Goal: Information Seeking & Learning: Learn about a topic

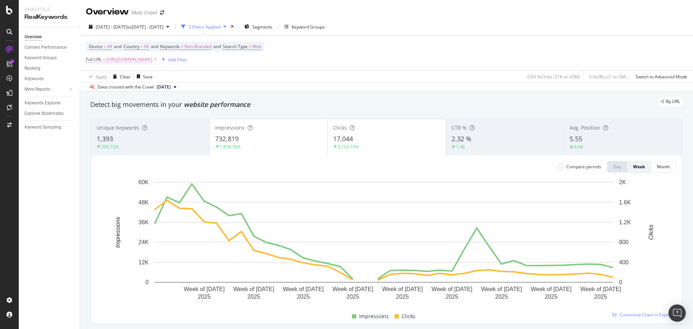
click at [152, 61] on span "[URL][DOMAIN_NAME]" at bounding box center [129, 59] width 46 height 10
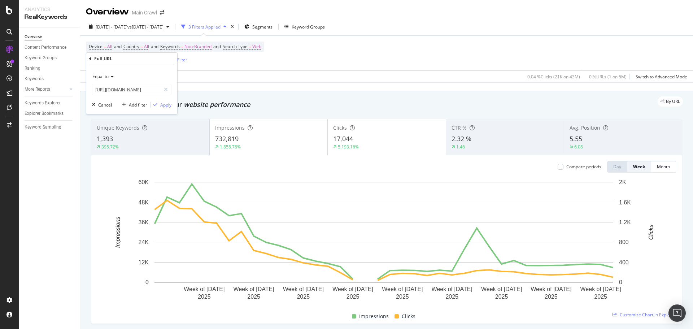
click at [111, 79] on div "Equal to" at bounding box center [131, 77] width 79 height 12
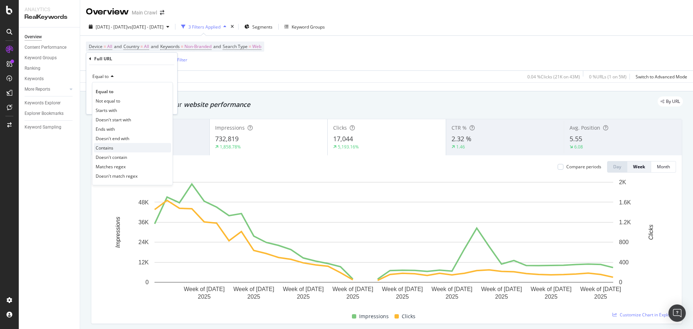
click at [106, 147] on span "Contains" at bounding box center [105, 148] width 18 height 6
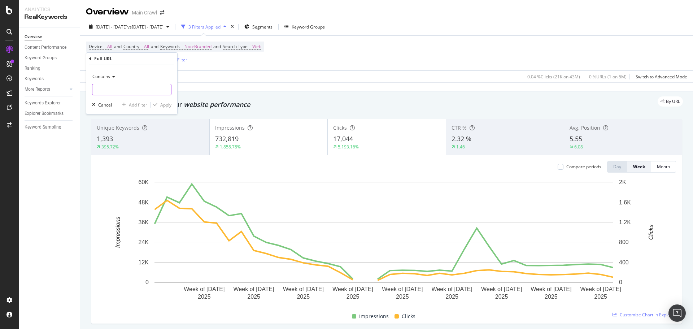
click at [135, 92] on input "text" at bounding box center [131, 90] width 79 height 12
type input "/b/c"
drag, startPoint x: 166, startPoint y: 107, endPoint x: 246, endPoint y: 77, distance: 85.8
click at [166, 107] on div "Apply" at bounding box center [165, 105] width 11 height 6
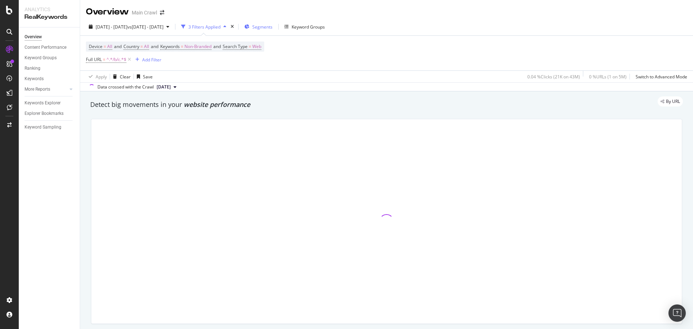
click at [272, 29] on span "Segments" at bounding box center [262, 27] width 20 height 6
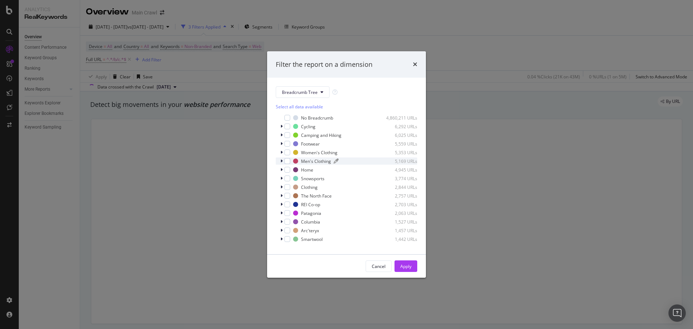
scroll to position [7, 0]
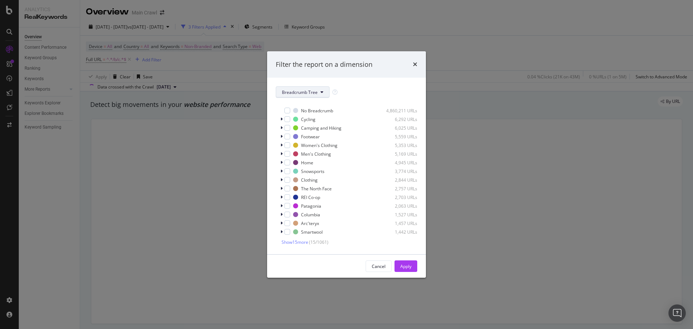
click at [304, 96] on button "Breadcrumb Tree" at bounding box center [303, 92] width 54 height 12
click at [314, 116] on span "pagetype" at bounding box center [305, 118] width 47 height 6
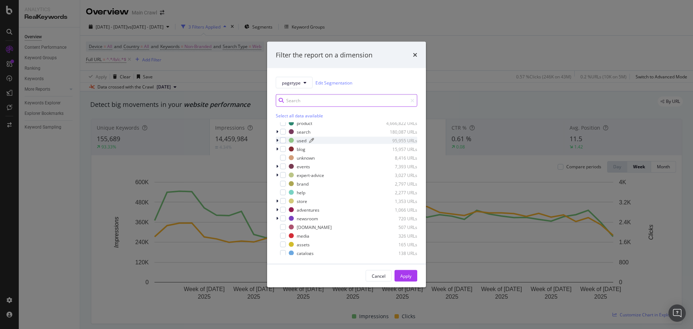
scroll to position [0, 0]
click at [415, 53] on icon "times" at bounding box center [415, 55] width 4 height 6
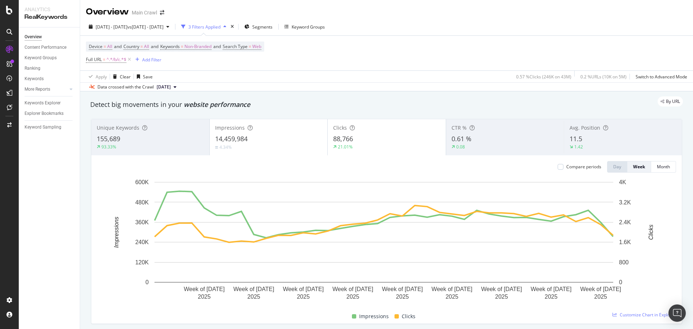
click at [191, 139] on div "155,689" at bounding box center [150, 138] width 107 height 9
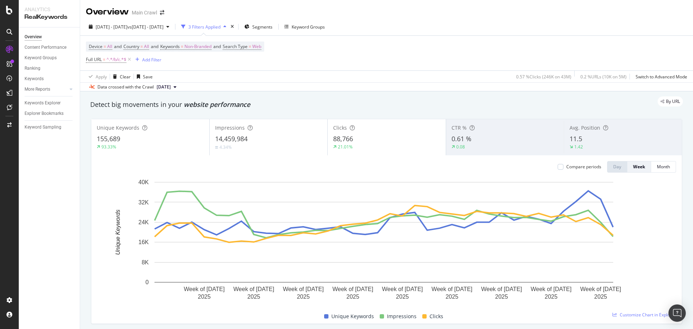
click at [263, 141] on div "14,459,984" at bounding box center [268, 138] width 107 height 9
